Goal: Task Accomplishment & Management: Use online tool/utility

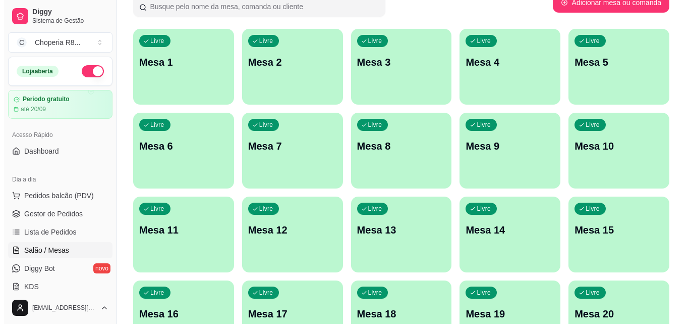
scroll to position [101, 0]
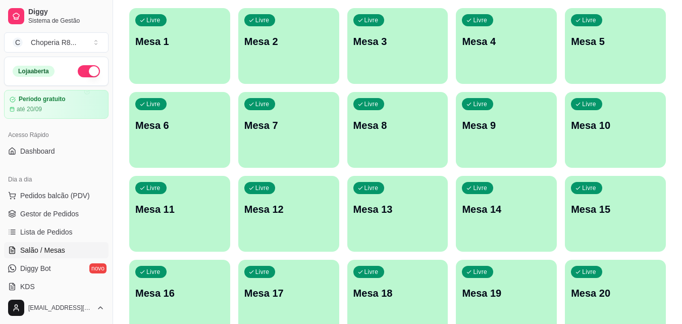
click at [395, 135] on div "Livre Mesa 8" at bounding box center [397, 124] width 101 height 64
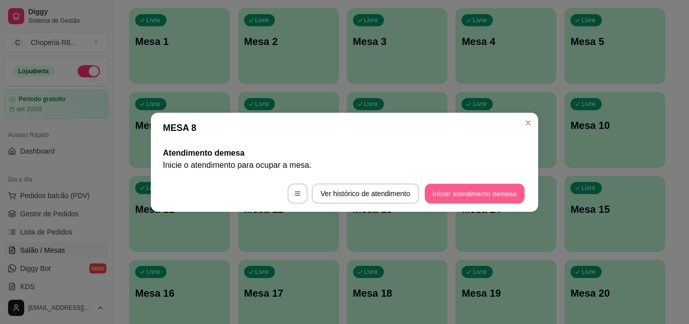
click at [453, 191] on button "Iniciar atendimento de mesa" at bounding box center [475, 193] width 100 height 20
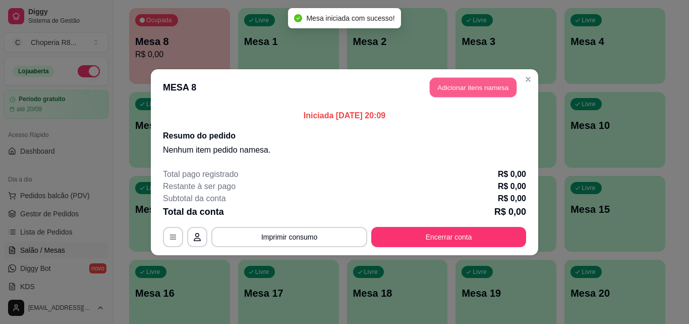
click at [440, 81] on button "Adicionar itens na mesa" at bounding box center [473, 87] width 87 height 20
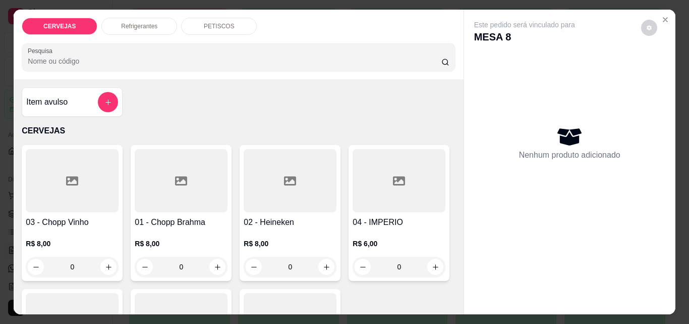
drag, startPoint x: 195, startPoint y: 263, endPoint x: 162, endPoint y: 267, distance: 33.5
click at [162, 267] on input "0" at bounding box center [181, 266] width 57 height 20
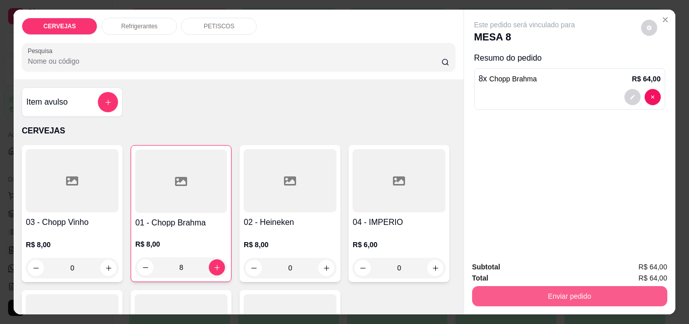
type input "8"
click at [542, 291] on button "Enviar pedido" at bounding box center [569, 296] width 189 height 20
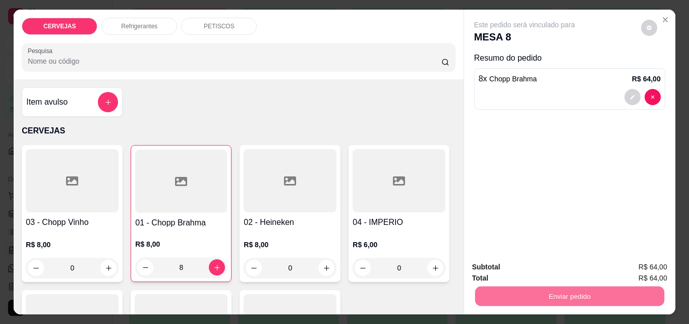
click at [551, 272] on button "Não registrar e enviar pedido" at bounding box center [536, 266] width 105 height 19
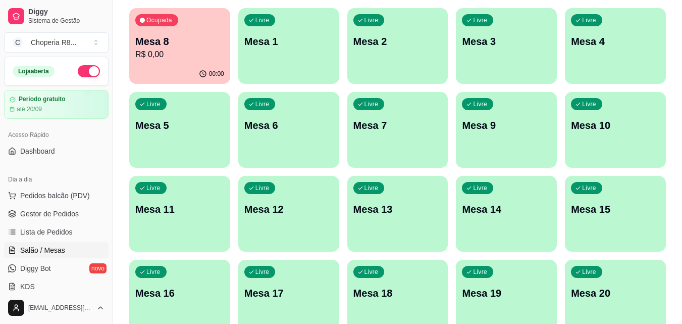
click at [190, 59] on p "R$ 0,00" at bounding box center [179, 54] width 89 height 12
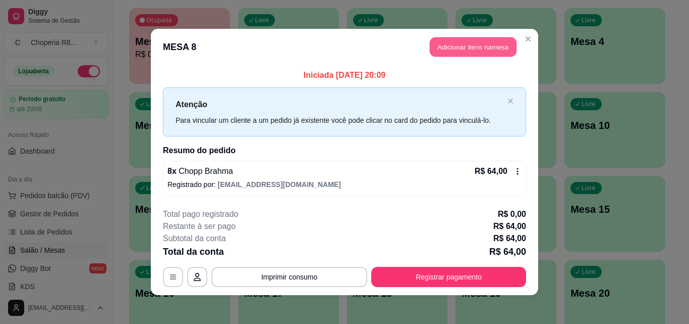
click at [503, 49] on button "Adicionar itens na mesa" at bounding box center [473, 47] width 87 height 20
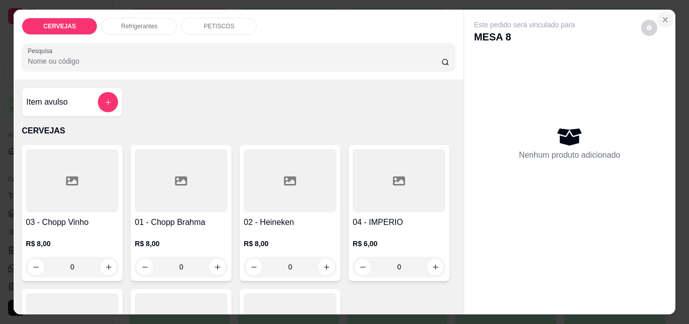
click at [666, 16] on icon "Close" at bounding box center [666, 20] width 8 height 8
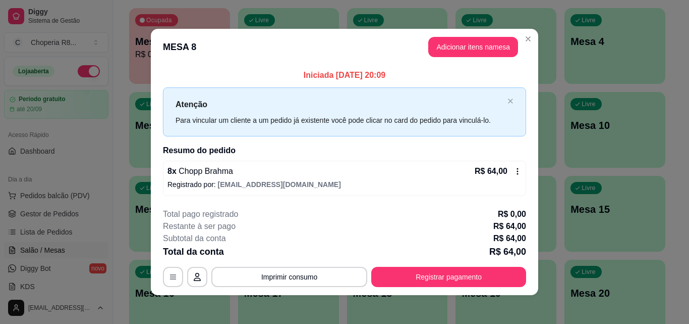
click at [516, 164] on div "8 x Chopp Brahma R$ 64,00 Registrado por: [EMAIL_ADDRESS][DOMAIN_NAME]" at bounding box center [344, 177] width 363 height 35
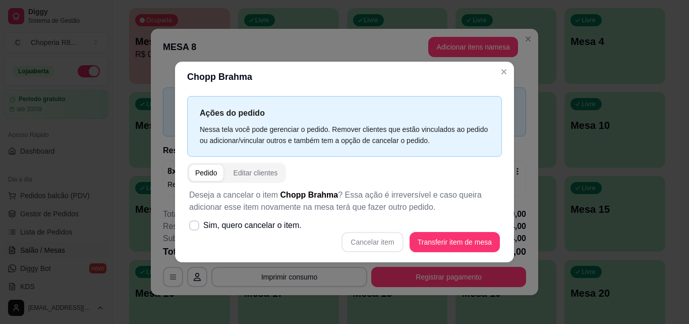
click at [356, 246] on div "Cancelar item Transferir item de mesa" at bounding box center [344, 242] width 311 height 20
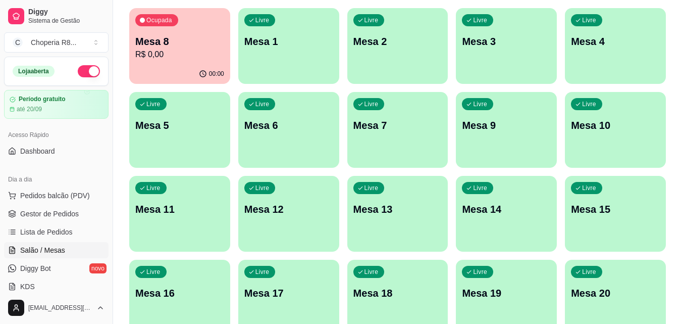
click at [200, 59] on div "Ocupada Mesa 8 R$ 0,00" at bounding box center [179, 36] width 101 height 56
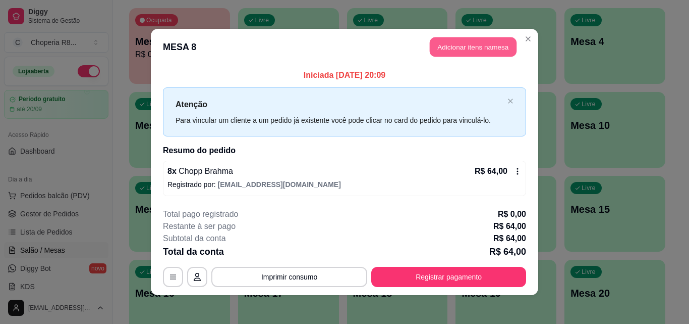
click at [488, 50] on button "Adicionar itens na mesa" at bounding box center [473, 47] width 87 height 20
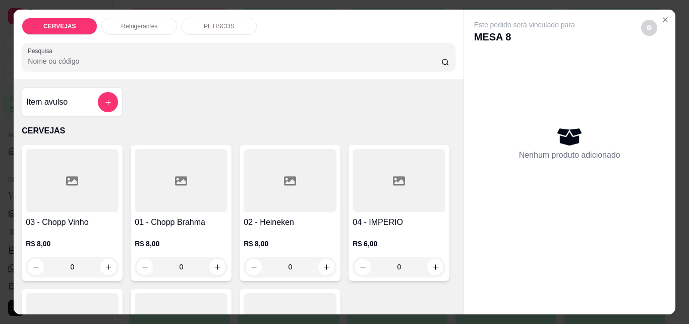
click at [153, 265] on input "0" at bounding box center [181, 266] width 57 height 20
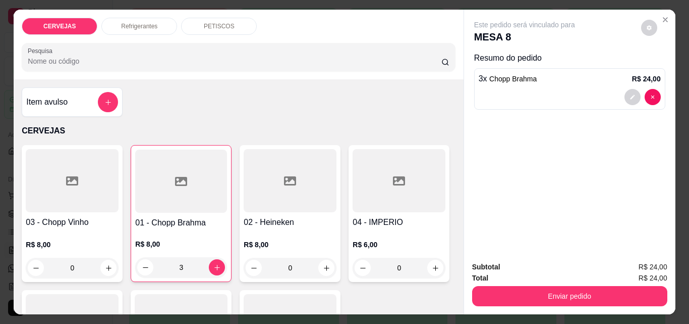
type input "3"
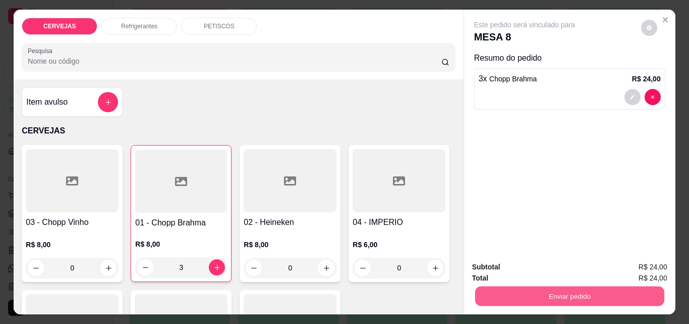
click at [523, 286] on button "Enviar pedido" at bounding box center [569, 296] width 189 height 20
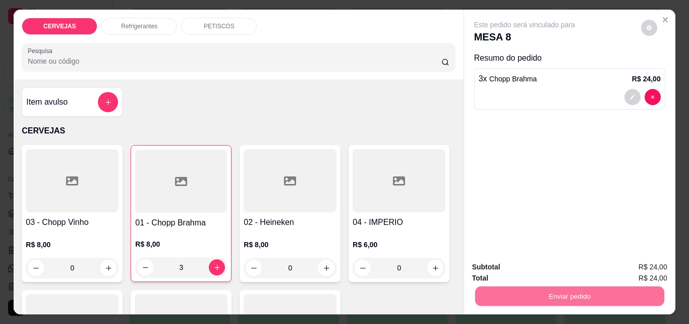
click at [516, 263] on button "Não registrar e enviar pedido" at bounding box center [537, 266] width 102 height 19
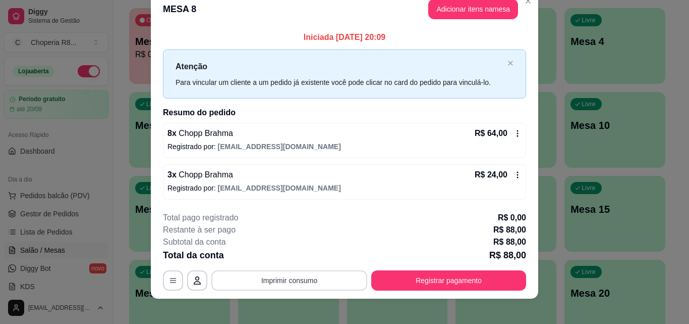
scroll to position [24, 0]
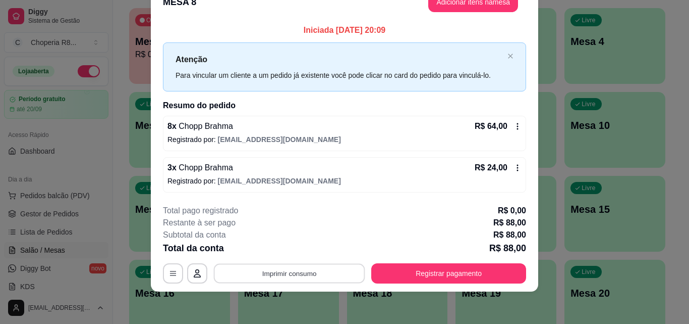
click at [326, 274] on button "Imprimir consumo" at bounding box center [289, 273] width 151 height 20
click at [287, 256] on button "IMPRESSORA" at bounding box center [288, 250] width 73 height 16
